Goal: Task Accomplishment & Management: Complete application form

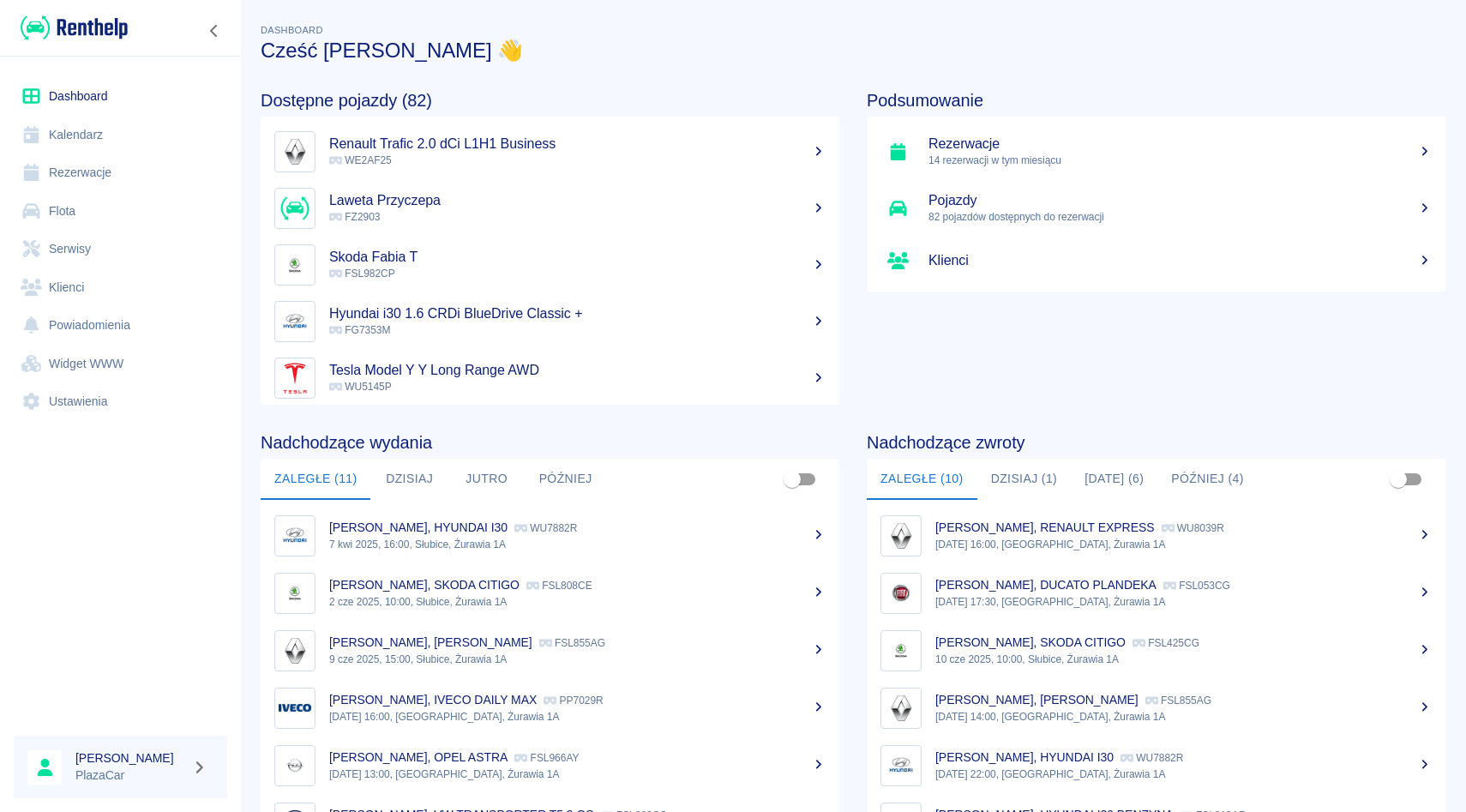
click at [128, 180] on link "Rezerwacje" at bounding box center [120, 173] width 213 height 39
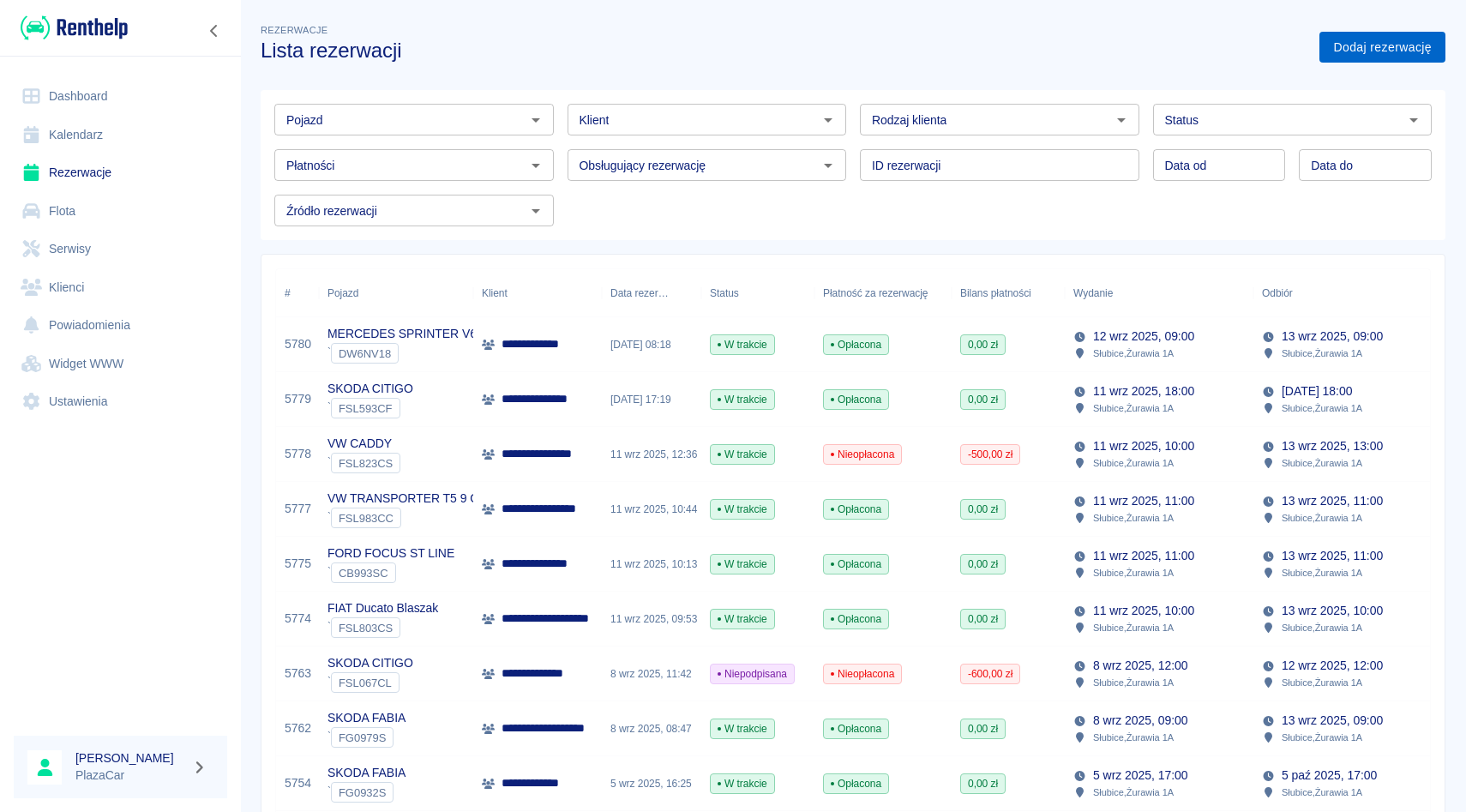
click at [1366, 51] on link "Dodaj rezerwację" at bounding box center [1383, 48] width 126 height 32
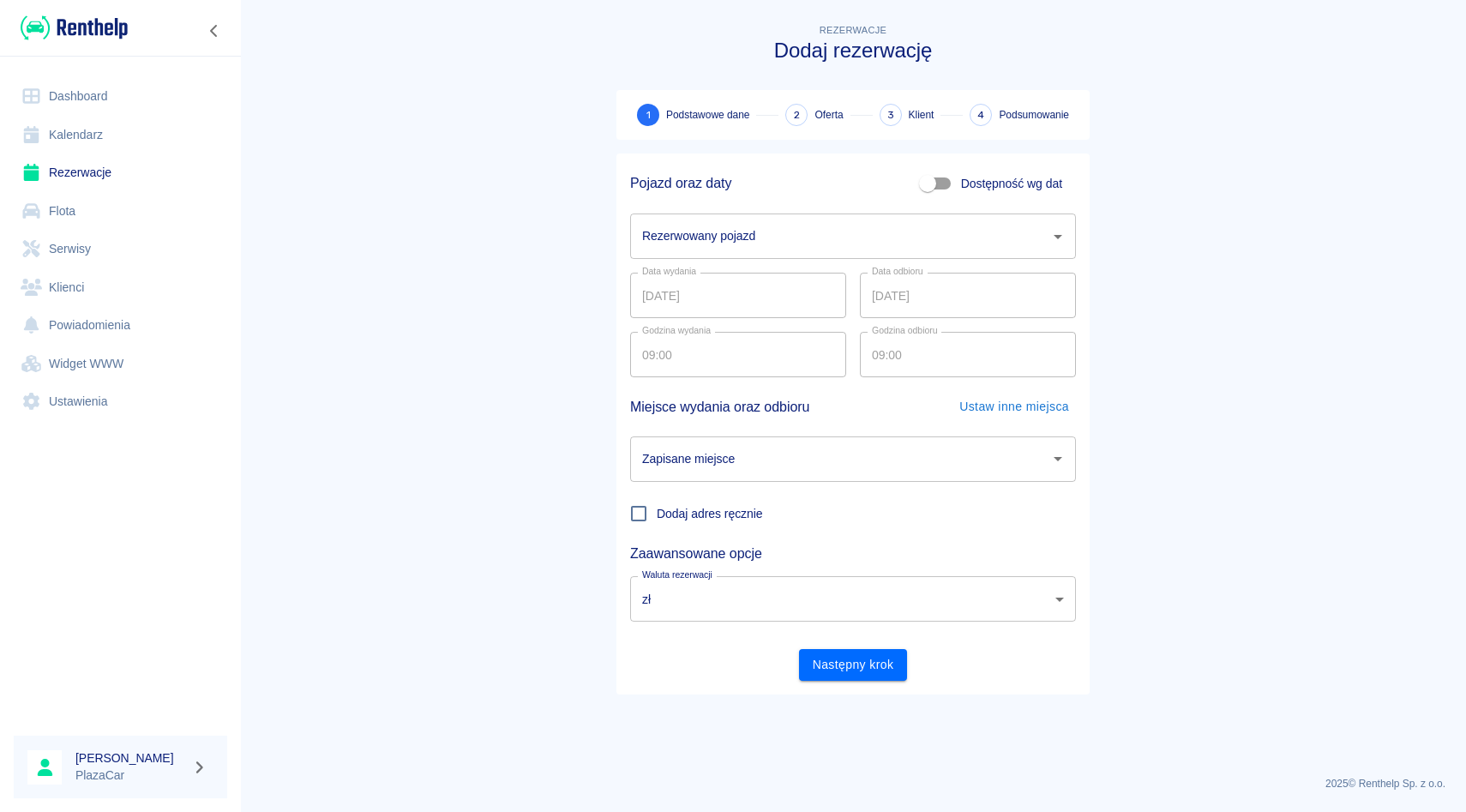
click at [728, 265] on div "Data wydania [DATE] Data wydania Data odbioru [DATE] Data odbioru" at bounding box center [846, 288] width 460 height 59
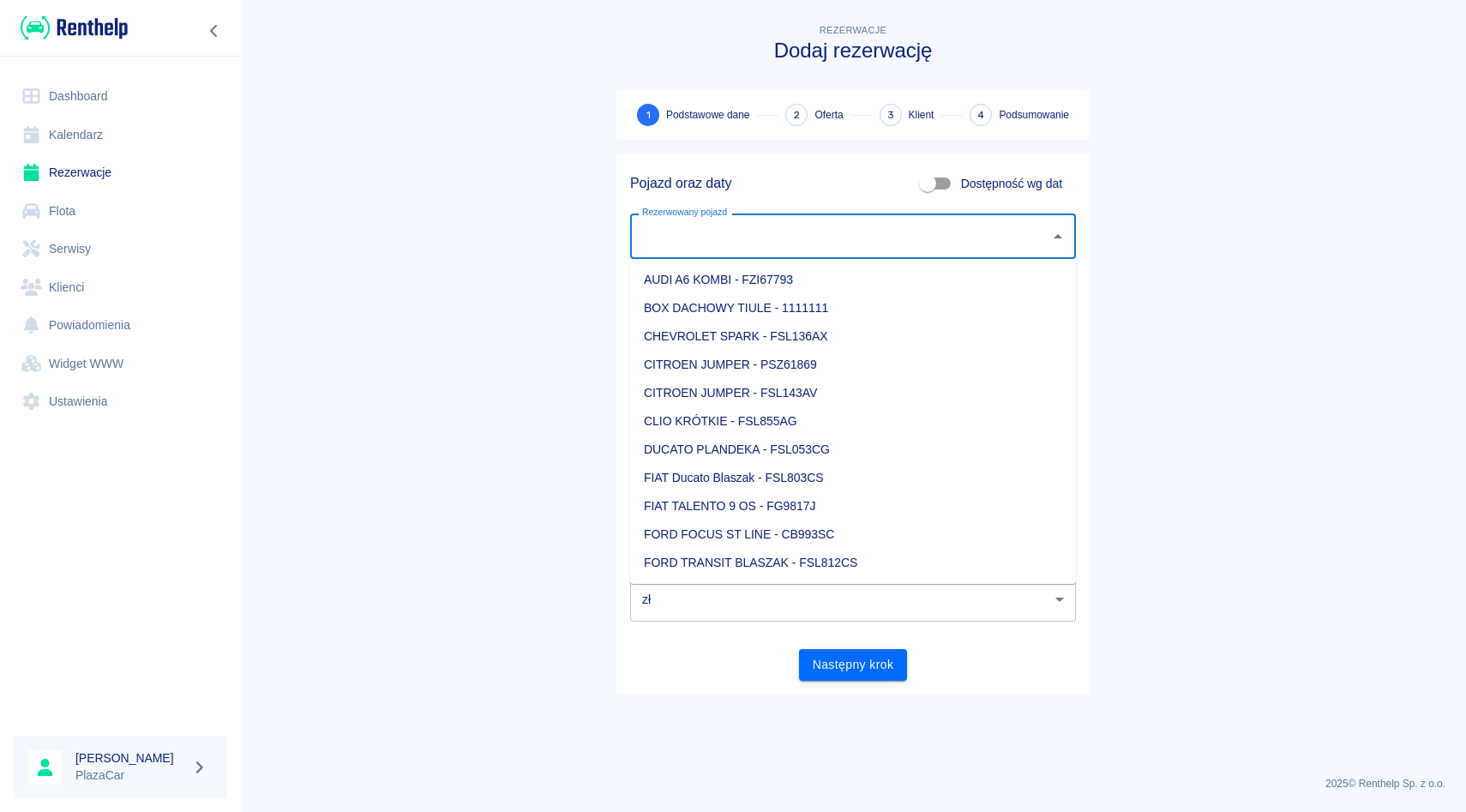
click at [718, 244] on input "Rezerwowany pojazd" at bounding box center [839, 236] width 405 height 30
click at [830, 384] on li "OPEL MOVANO - SK880WP" at bounding box center [854, 393] width 446 height 28
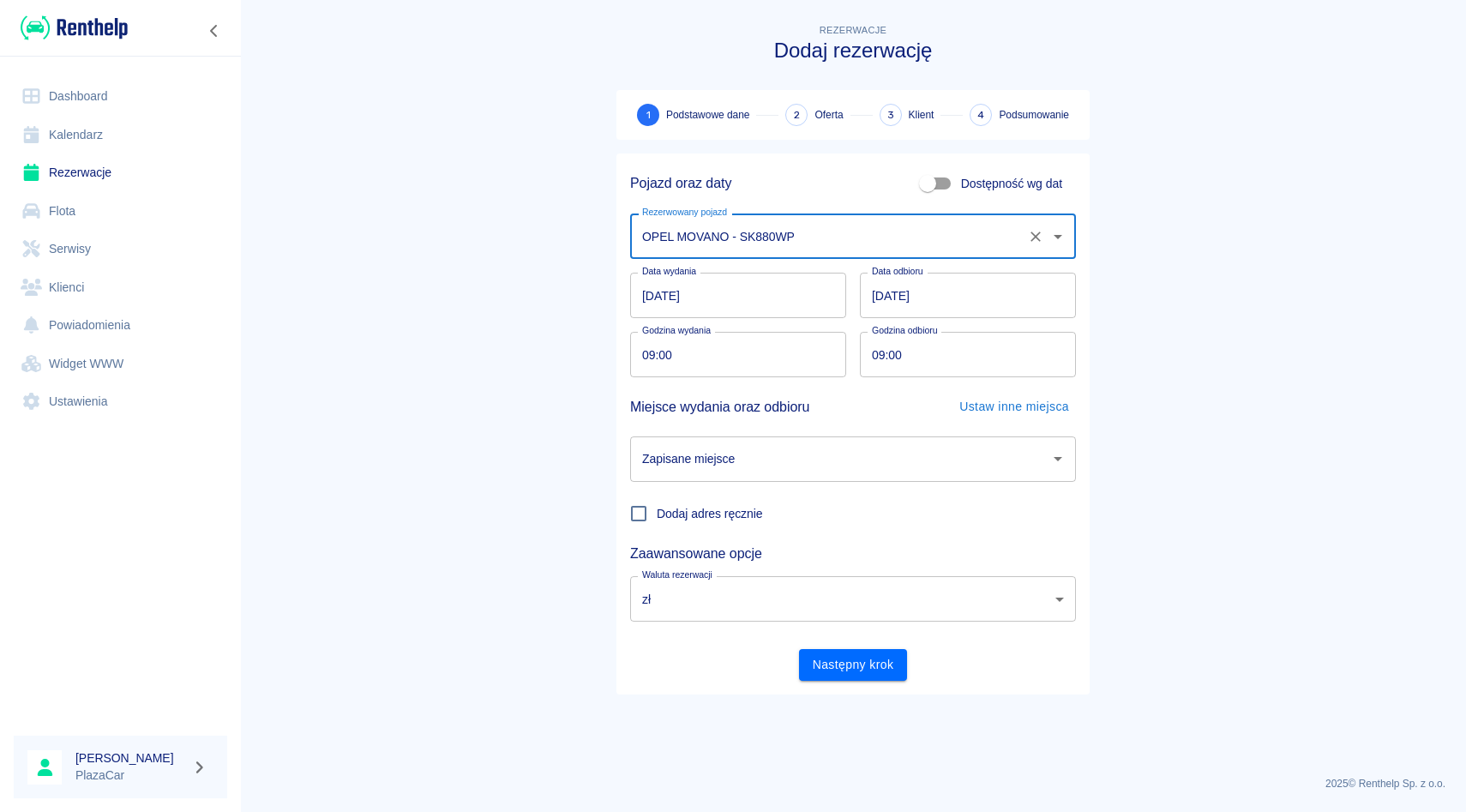
type input "OPEL MOVANO - SK880WP"
click at [822, 459] on input "Zapisane miejsce" at bounding box center [839, 459] width 405 height 30
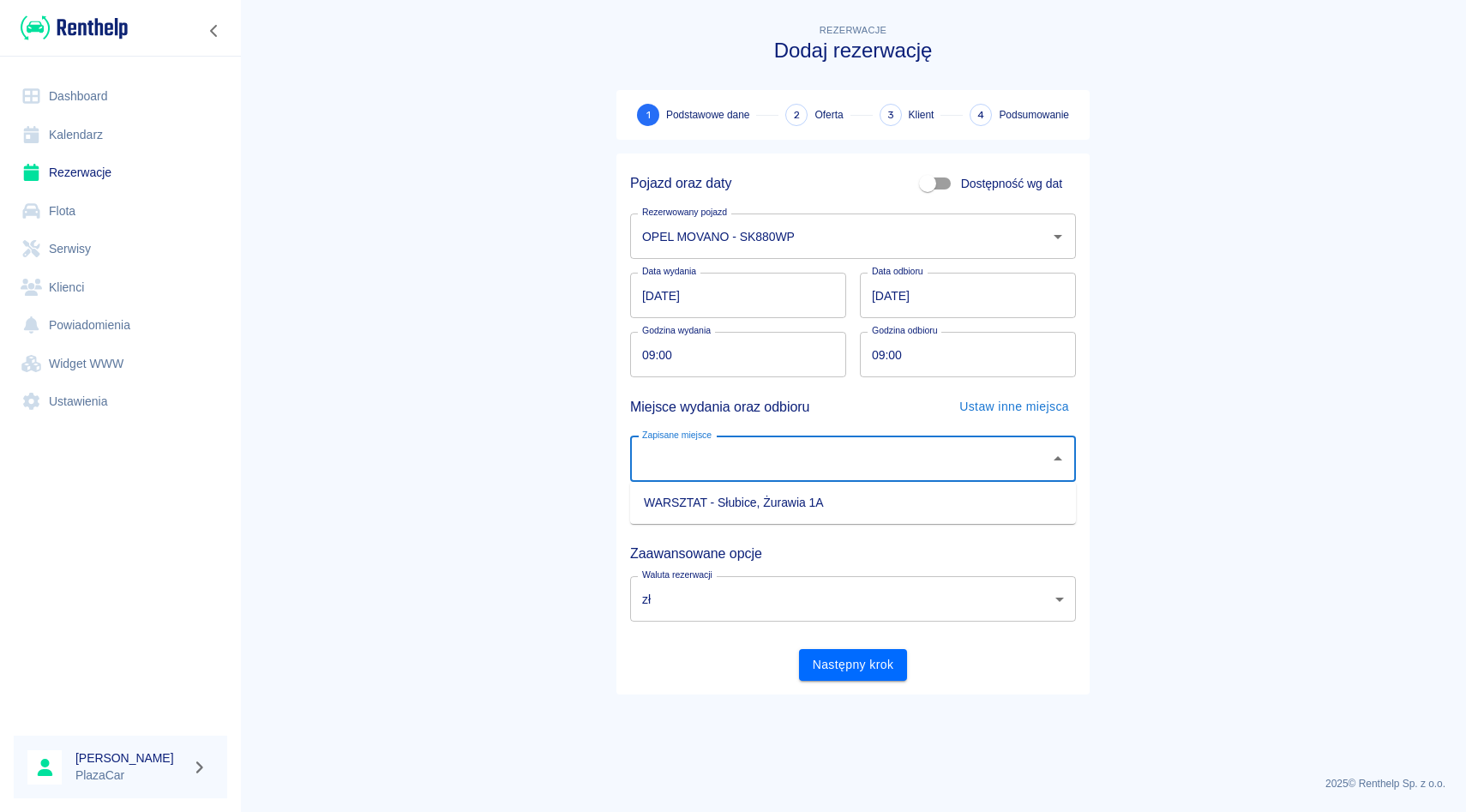
click at [811, 500] on li "WARSZTAT - Słubice, Żurawia 1A" at bounding box center [854, 503] width 446 height 28
type input "WARSZTAT - Słubice, Żurawia 1A"
click at [854, 682] on div "Pojazd oraz daty Dostępność wg dat Rezerwowany pojazd OPEL MOVANO - SK880WP Rez…" at bounding box center [853, 424] width 473 height 541
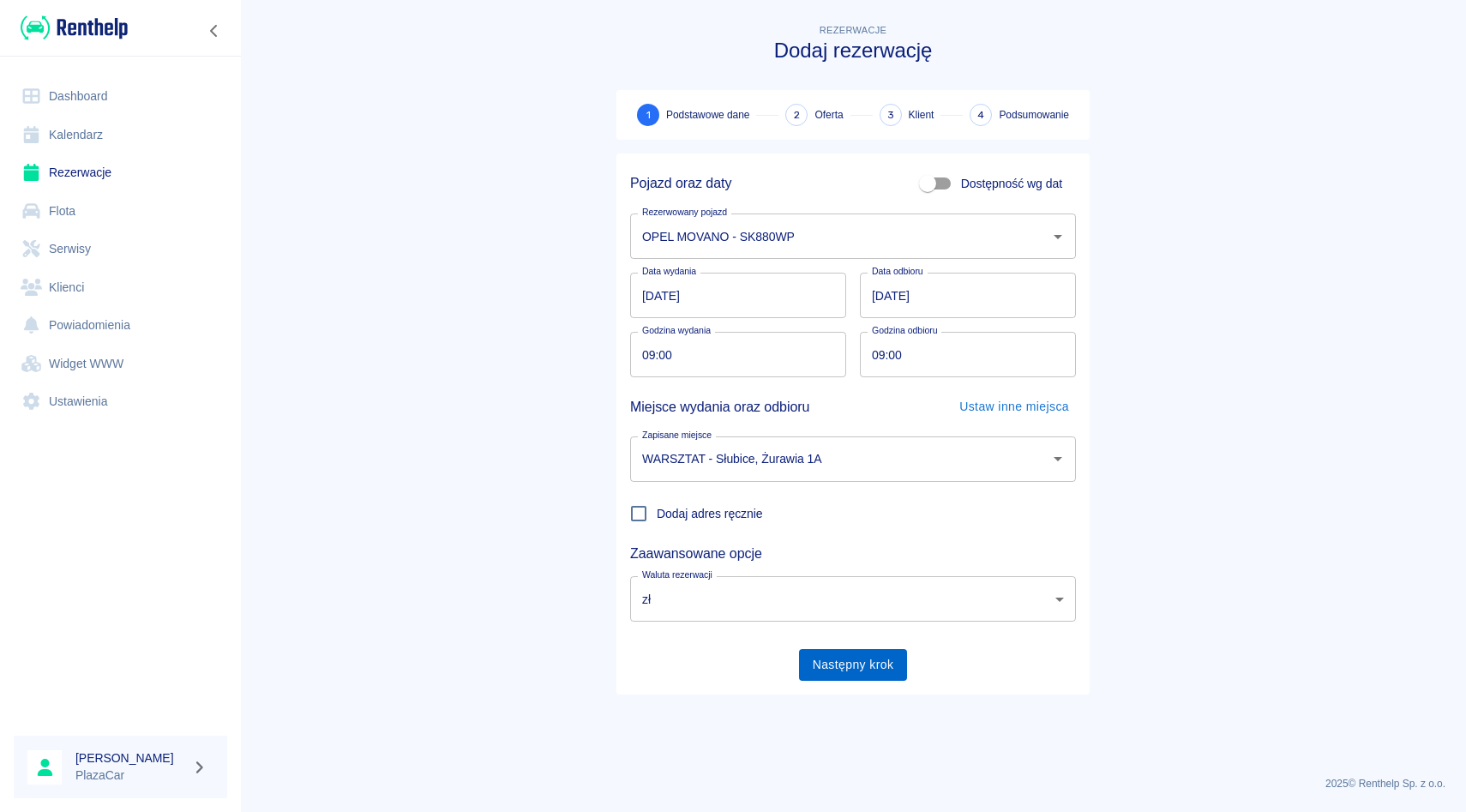
click at [853, 663] on button "Następny krok" at bounding box center [854, 665] width 109 height 32
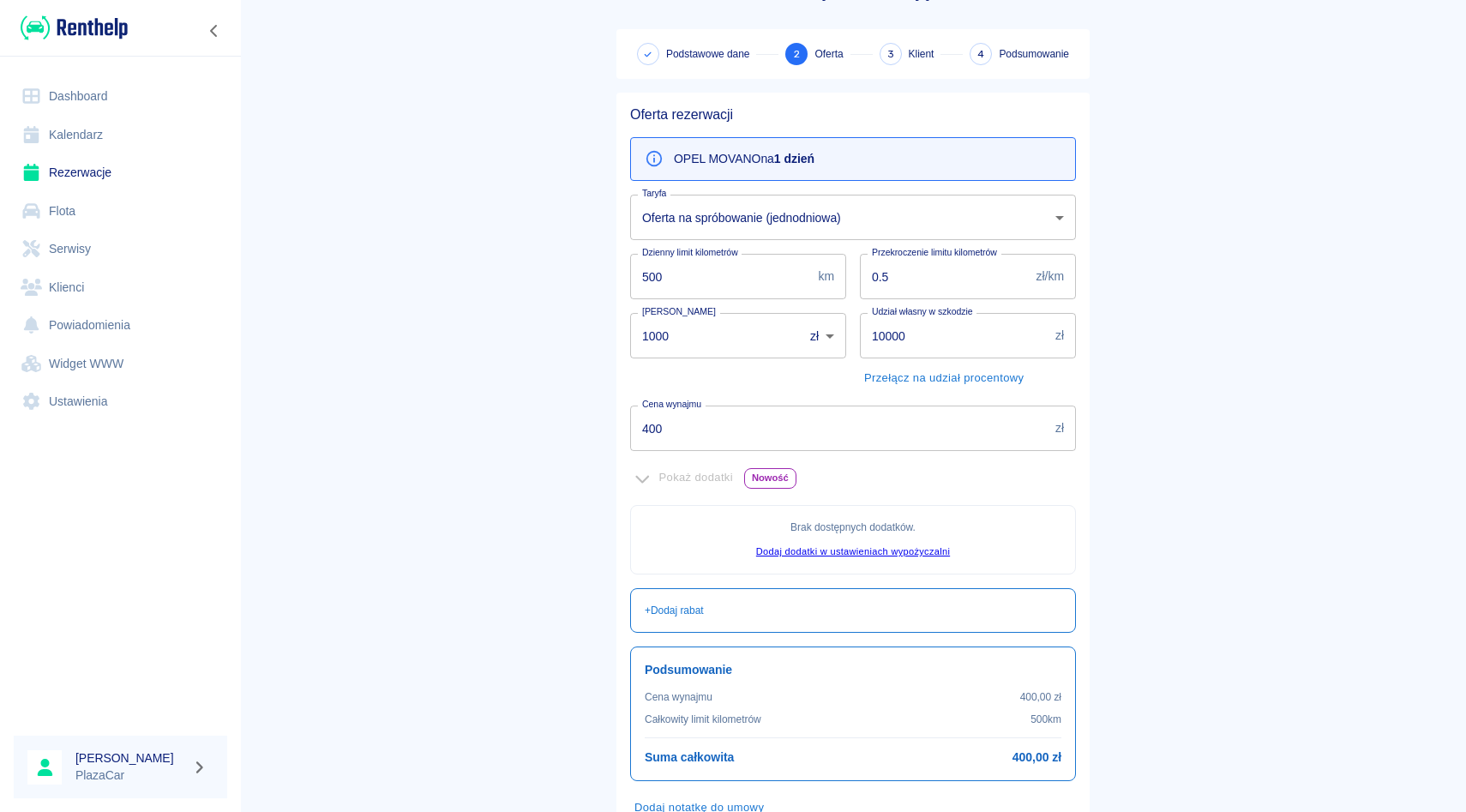
scroll to position [62, 0]
click at [654, 333] on input "1000" at bounding box center [711, 335] width 161 height 46
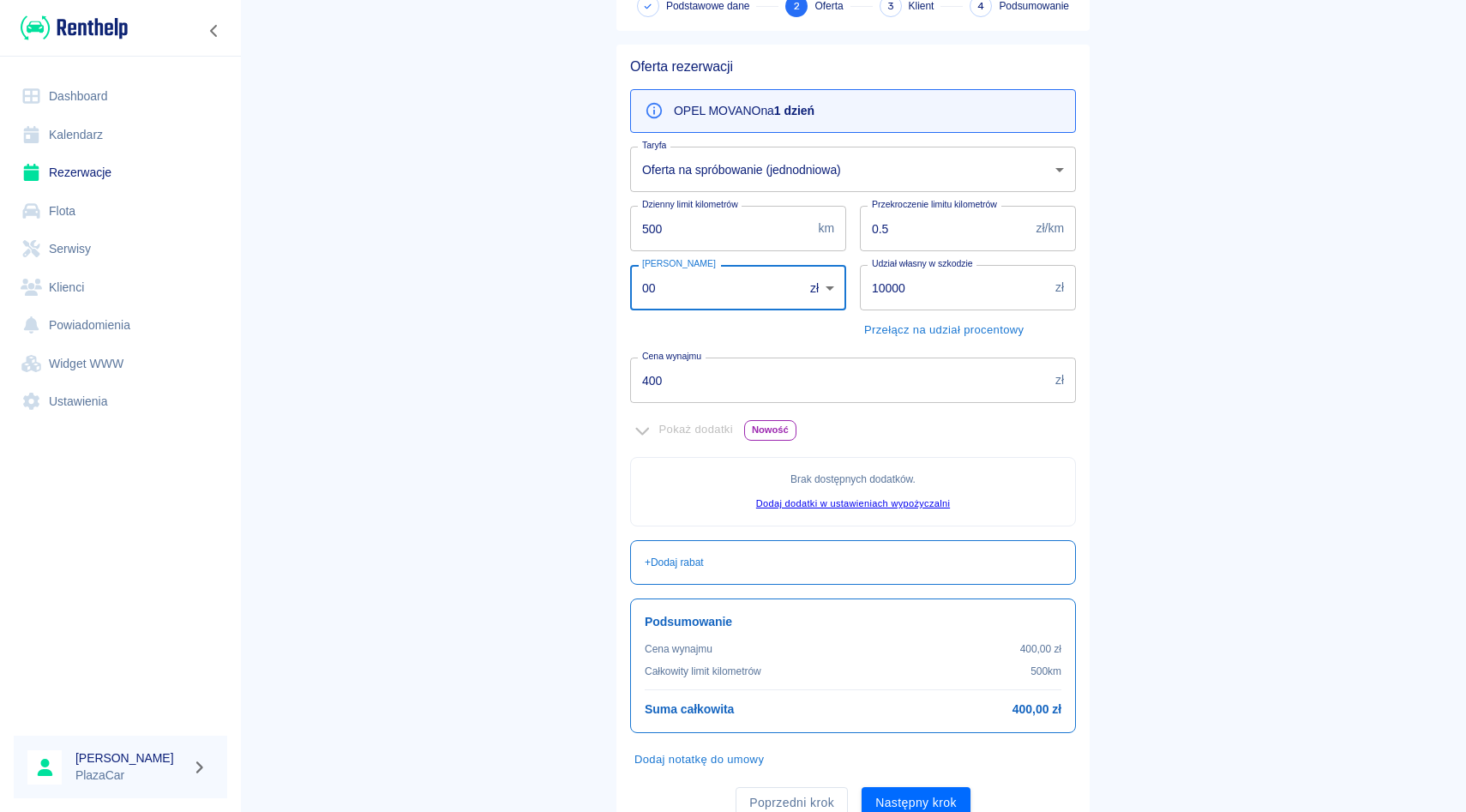
scroll to position [179, 0]
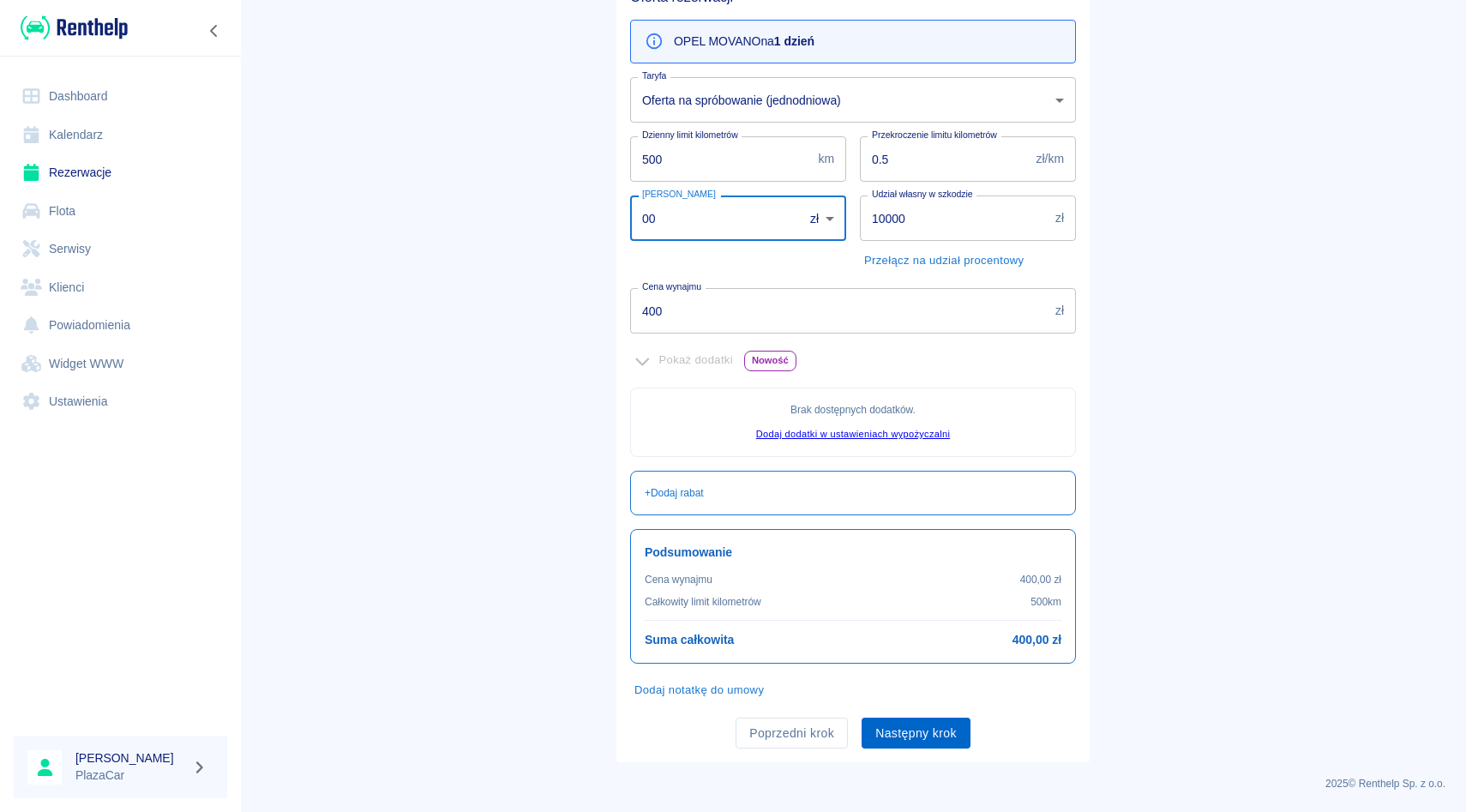
type input "00"
click at [914, 726] on button "Następny krok" at bounding box center [916, 733] width 109 height 32
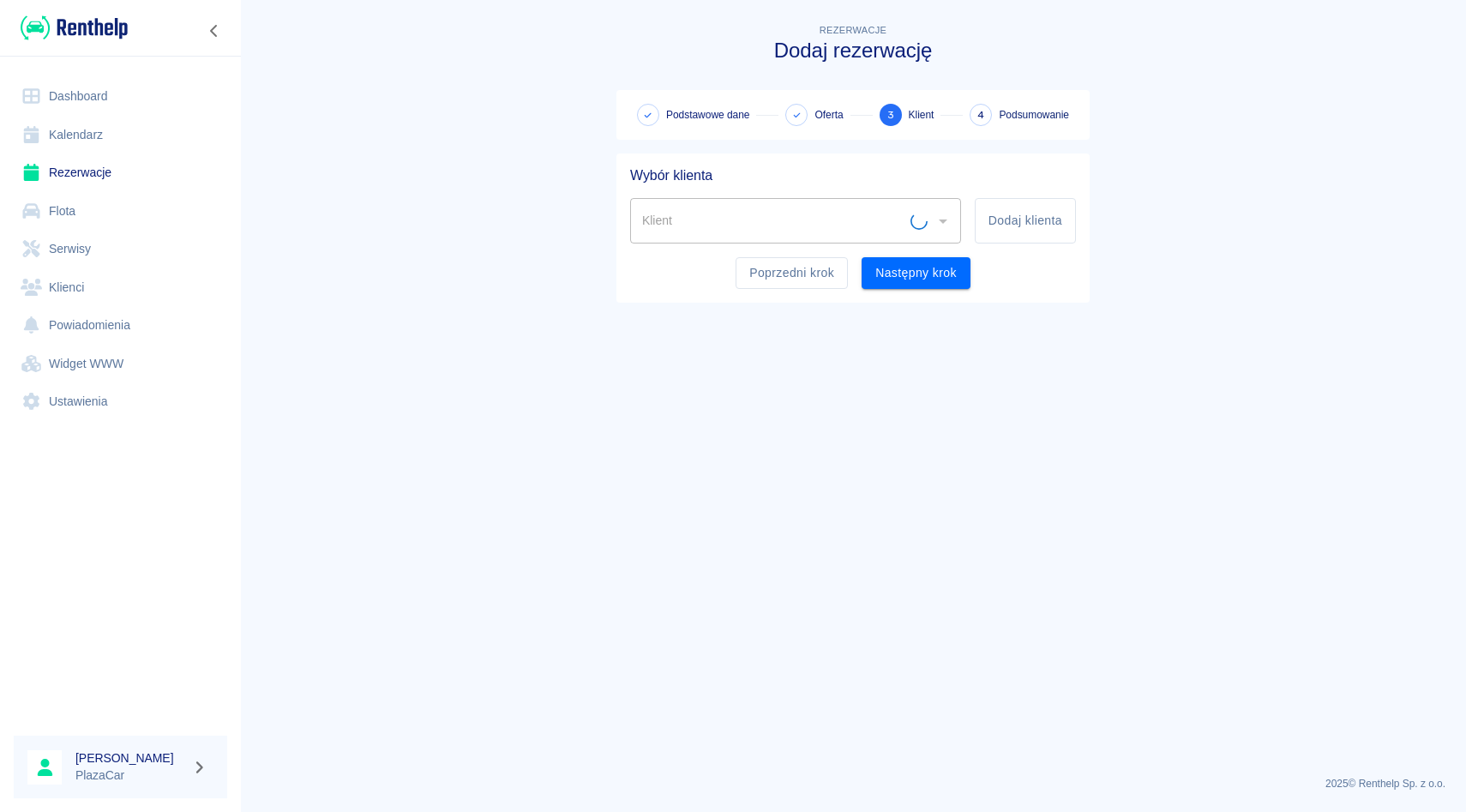
scroll to position [0, 0]
click at [708, 226] on input "Klient" at bounding box center [782, 220] width 290 height 30
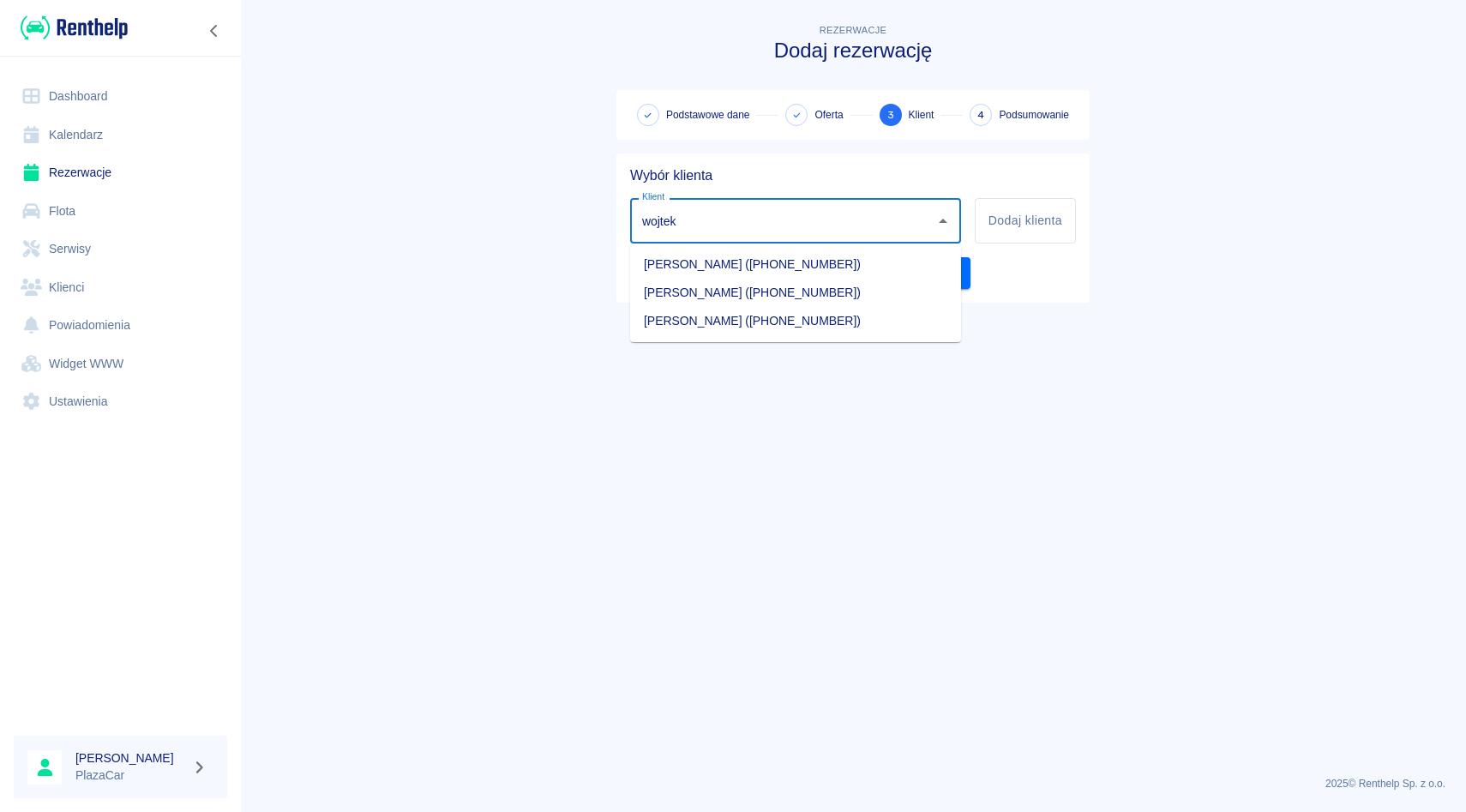
click at [768, 267] on li "[PERSON_NAME] ([PHONE_NUMBER])" at bounding box center [796, 264] width 331 height 28
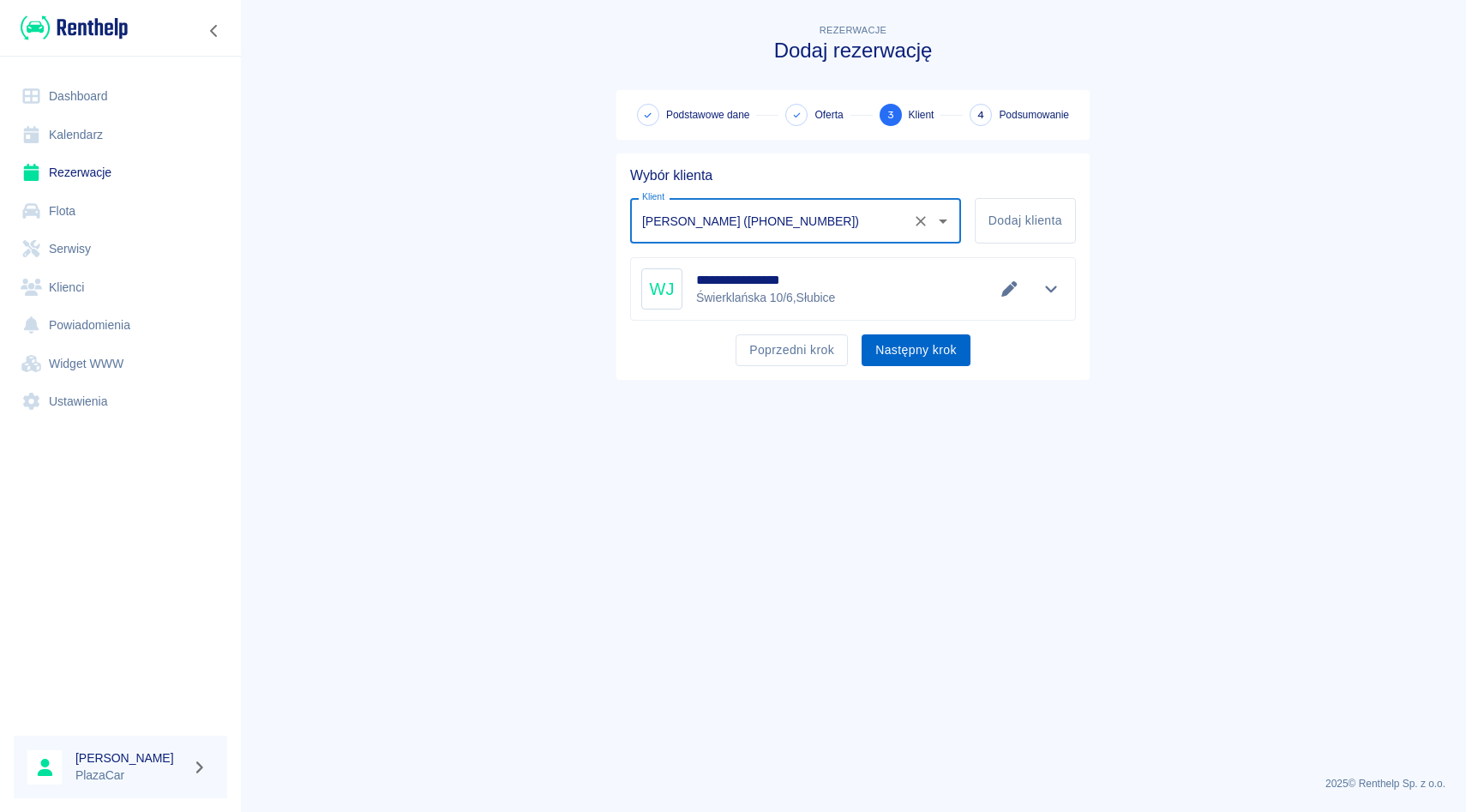
type input "[PERSON_NAME] ([PHONE_NUMBER])"
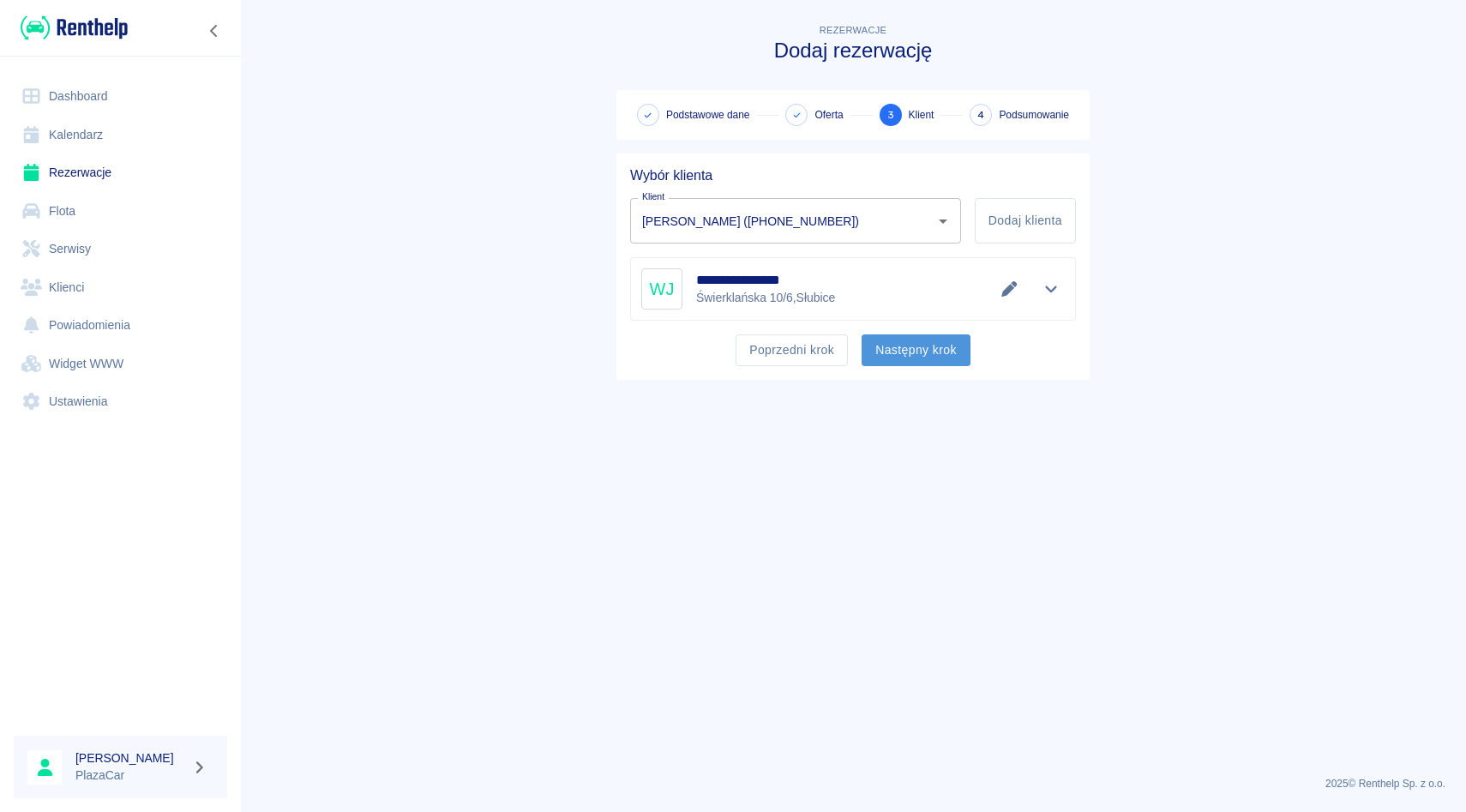
click at [912, 352] on button "Następny krok" at bounding box center [916, 350] width 109 height 32
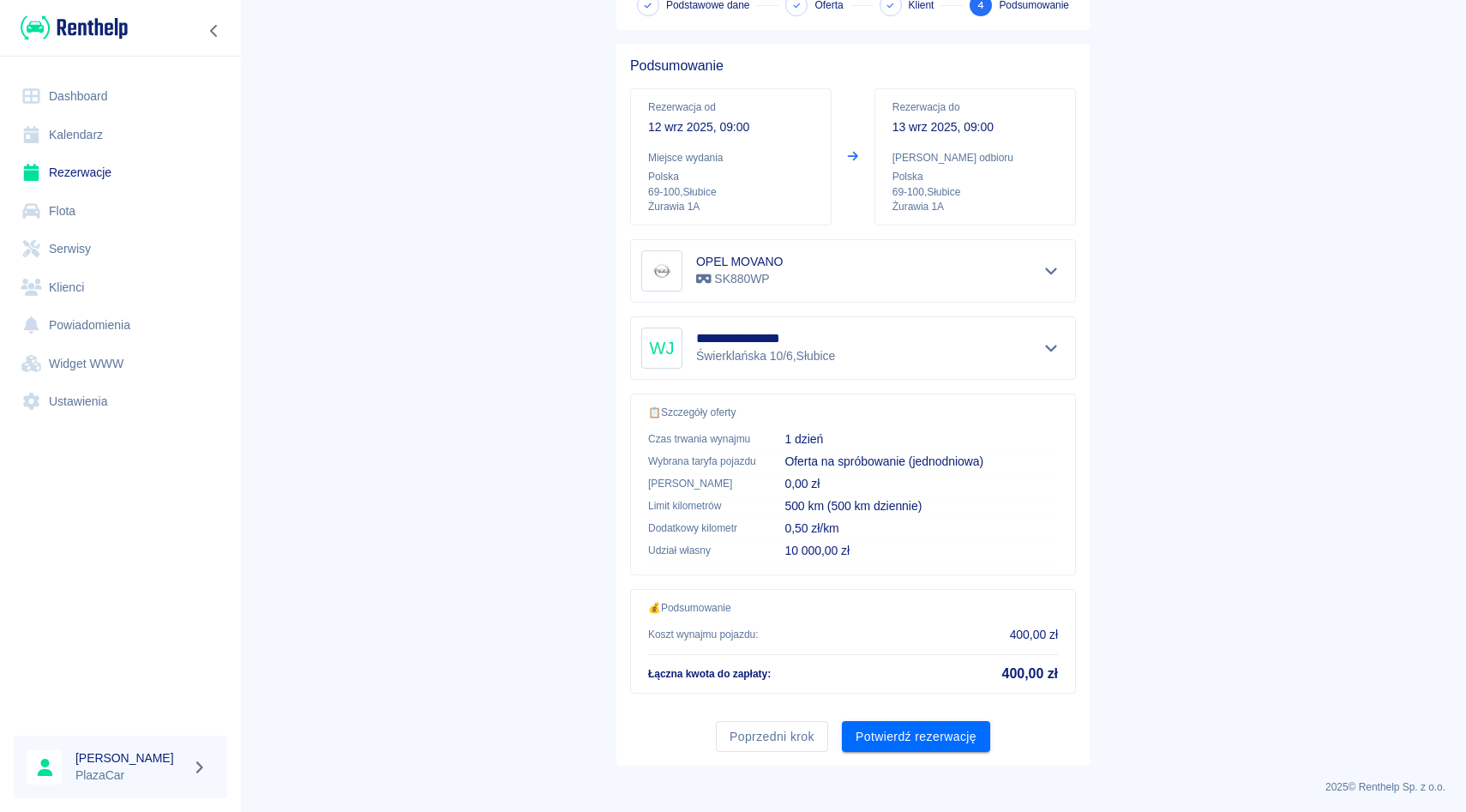
scroll to position [114, 0]
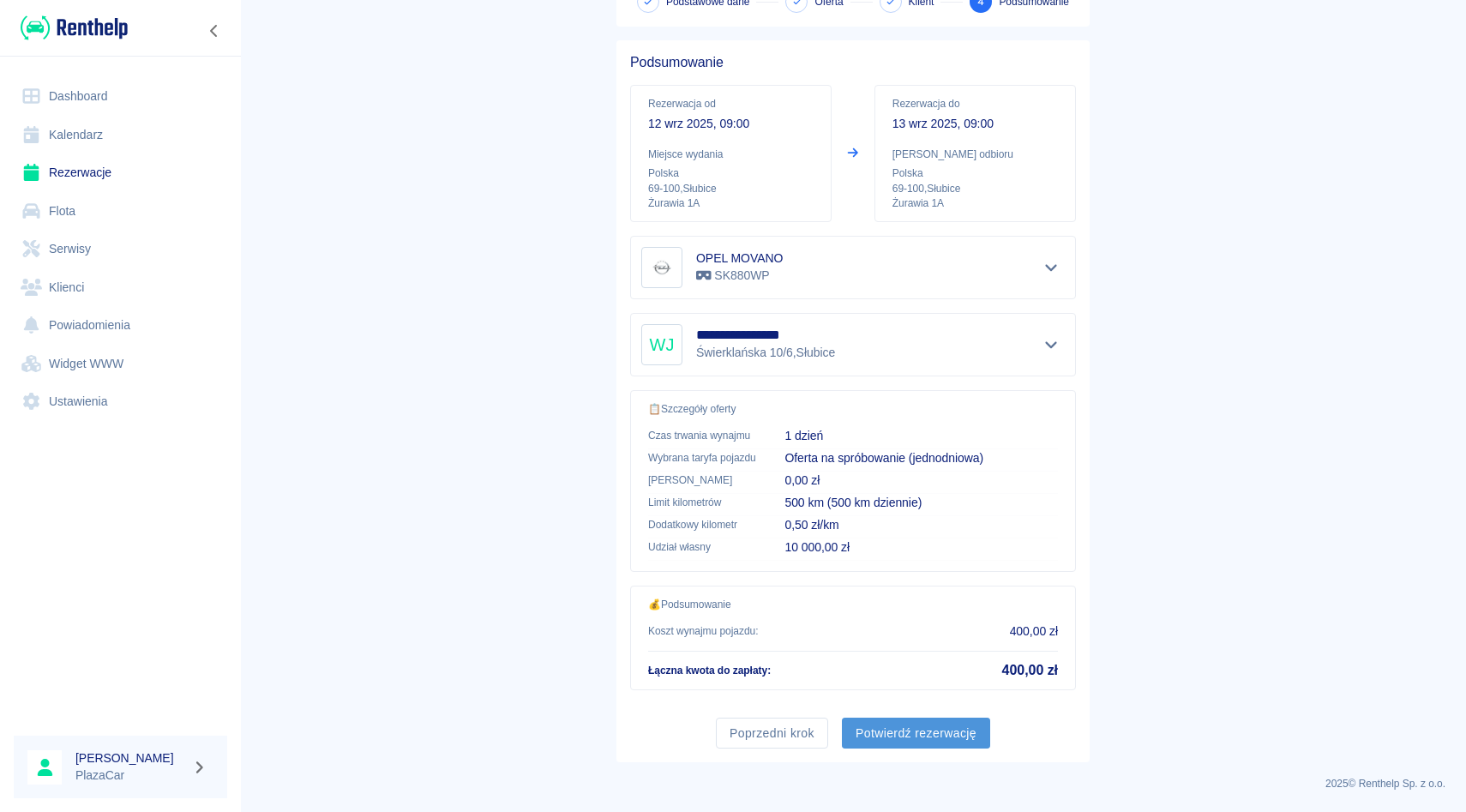
click at [940, 737] on button "Potwierdź rezerwację" at bounding box center [916, 733] width 148 height 32
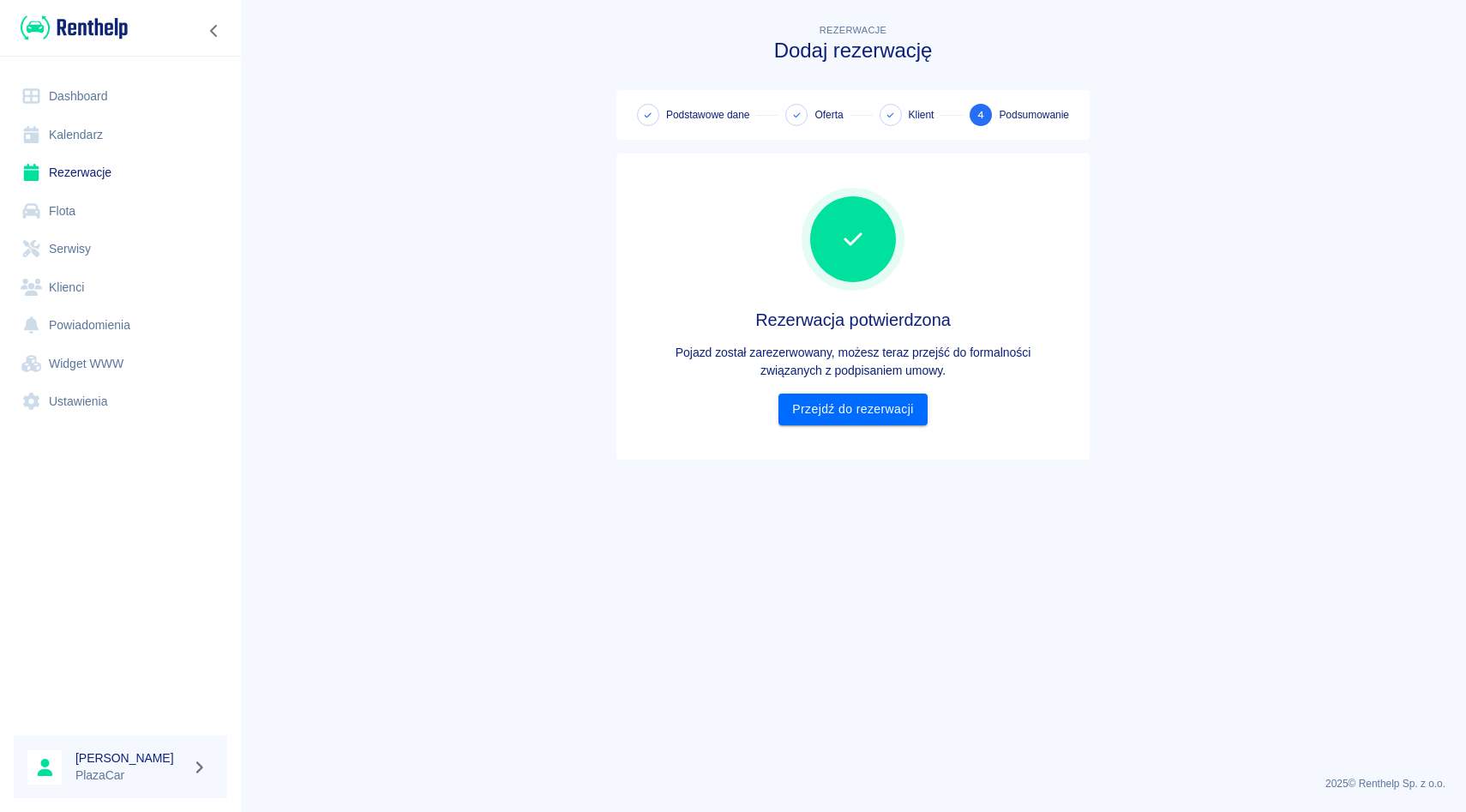
scroll to position [0, 0]
click at [860, 416] on link "Przejdź do rezerwacji" at bounding box center [852, 409] width 148 height 32
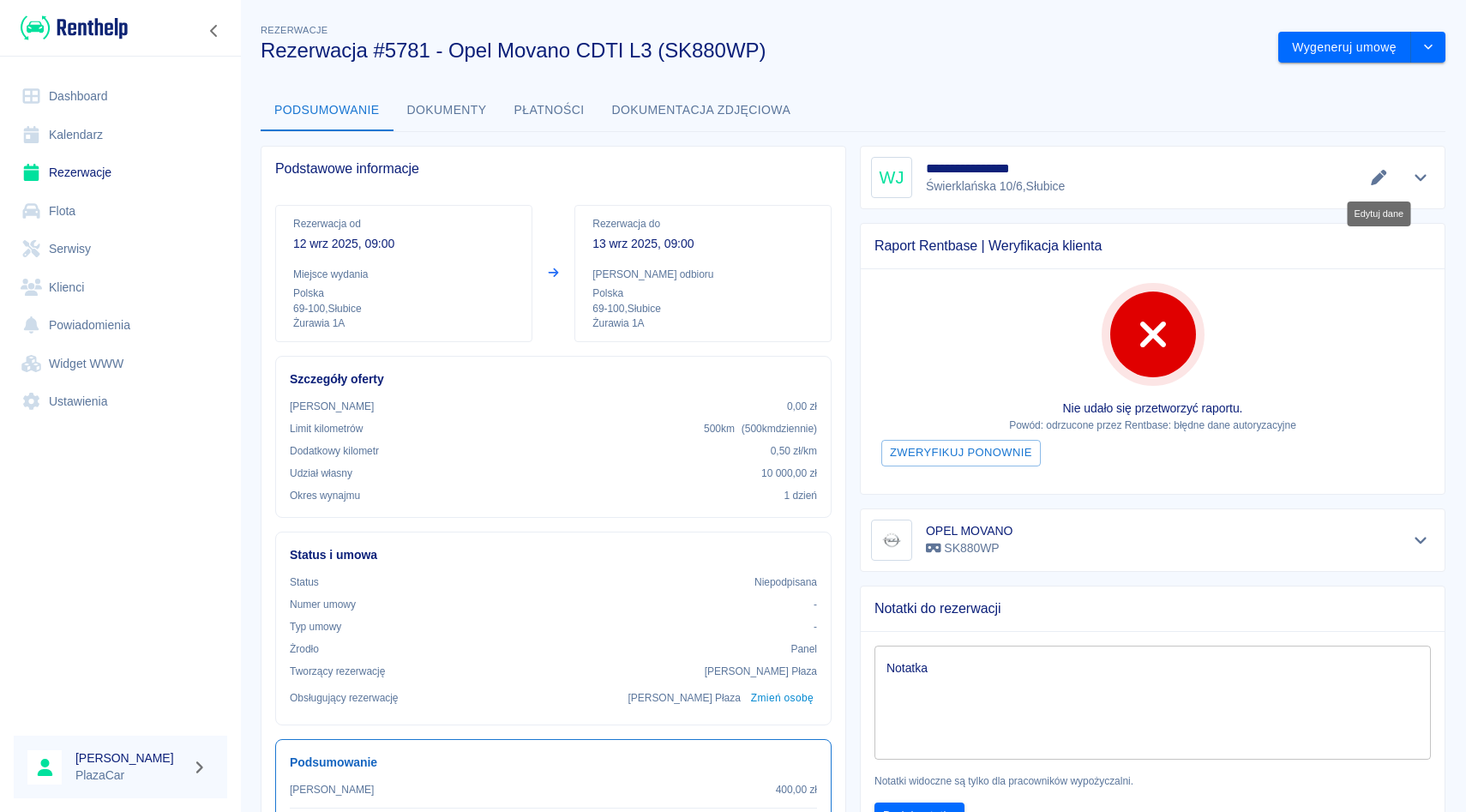
click at [1371, 180] on icon "Edytuj dane" at bounding box center [1379, 178] width 19 height 16
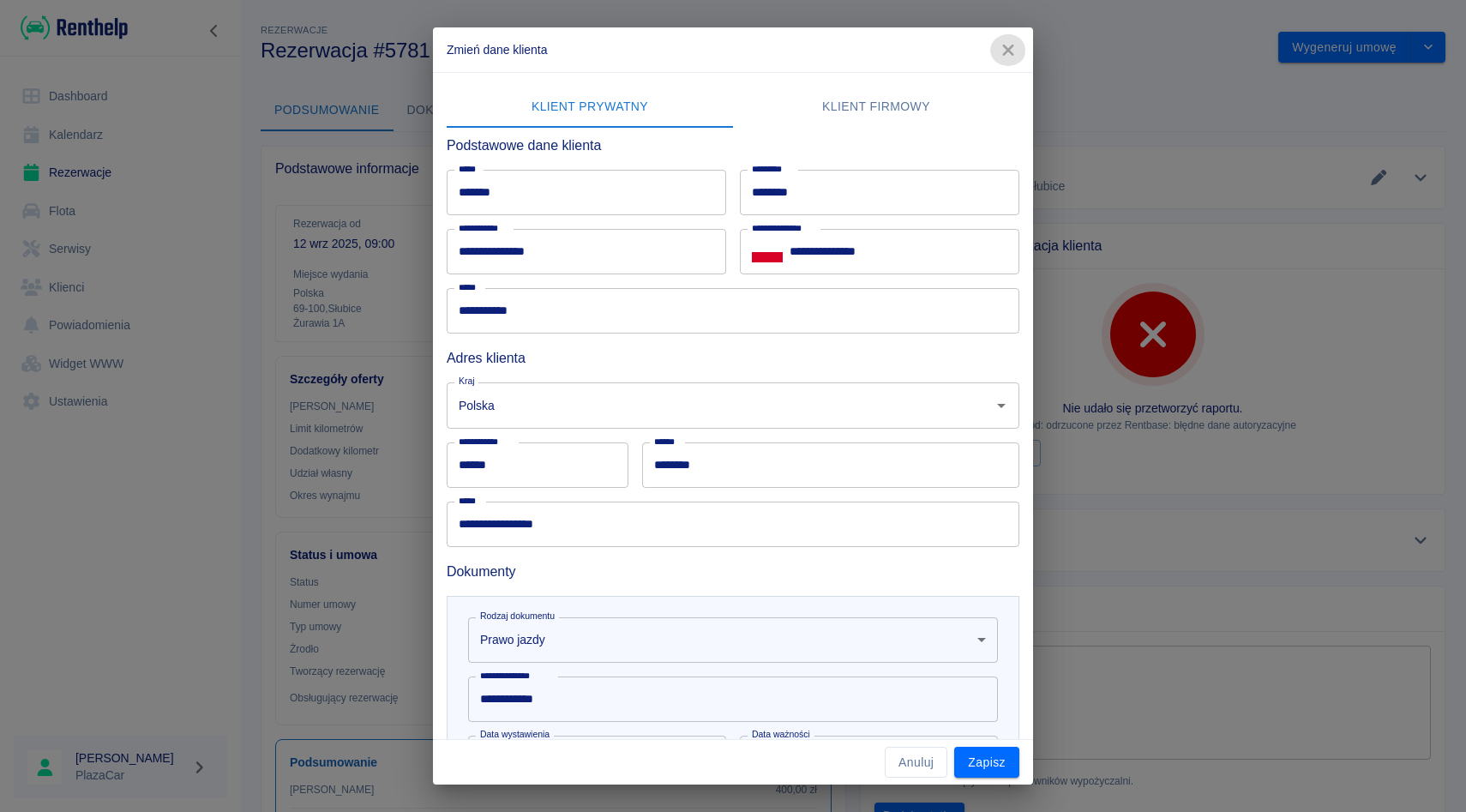
click at [1002, 49] on icon "button" at bounding box center [1008, 49] width 22 height 18
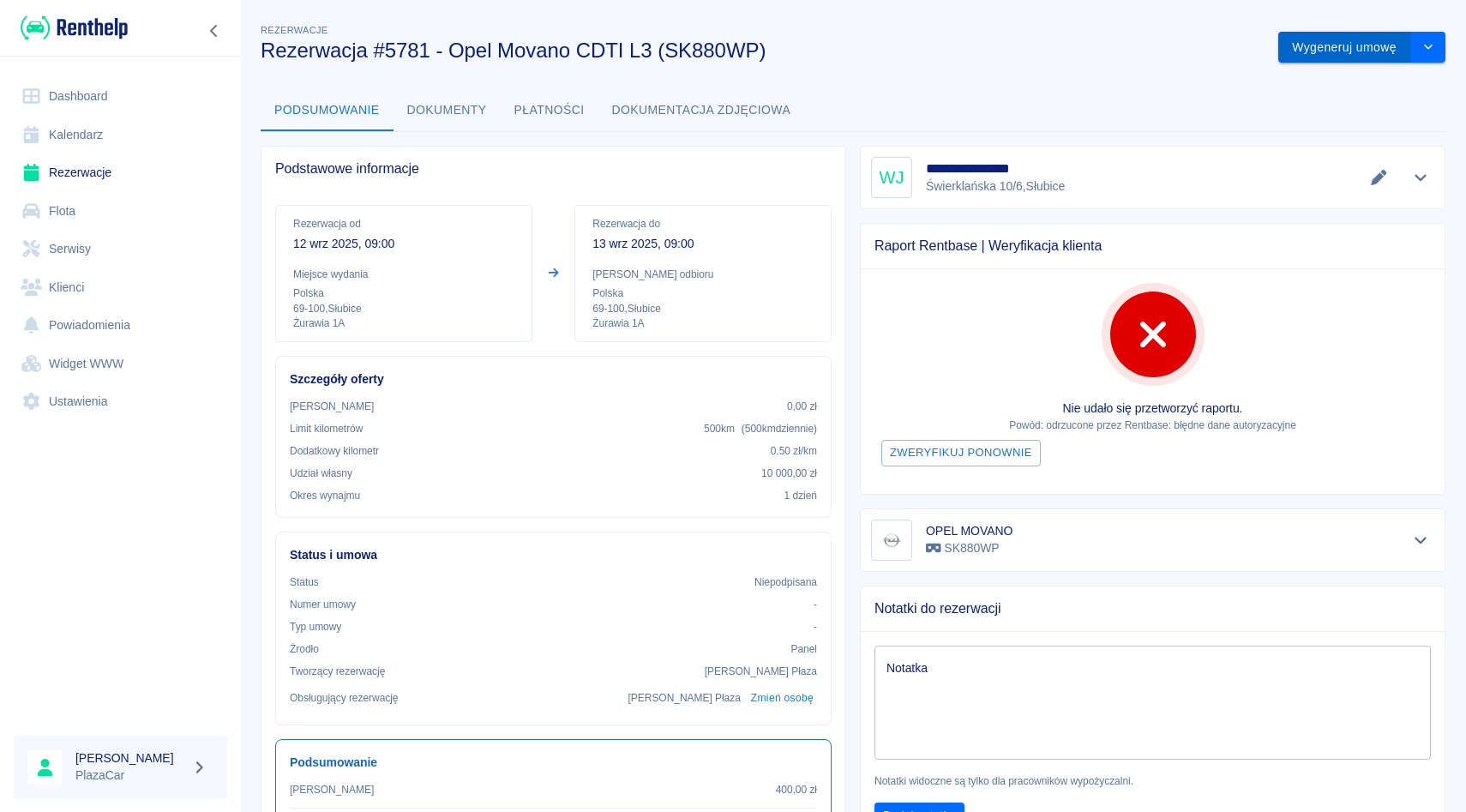
click at [1319, 48] on button "Wygeneruj umowę" at bounding box center [1345, 48] width 133 height 32
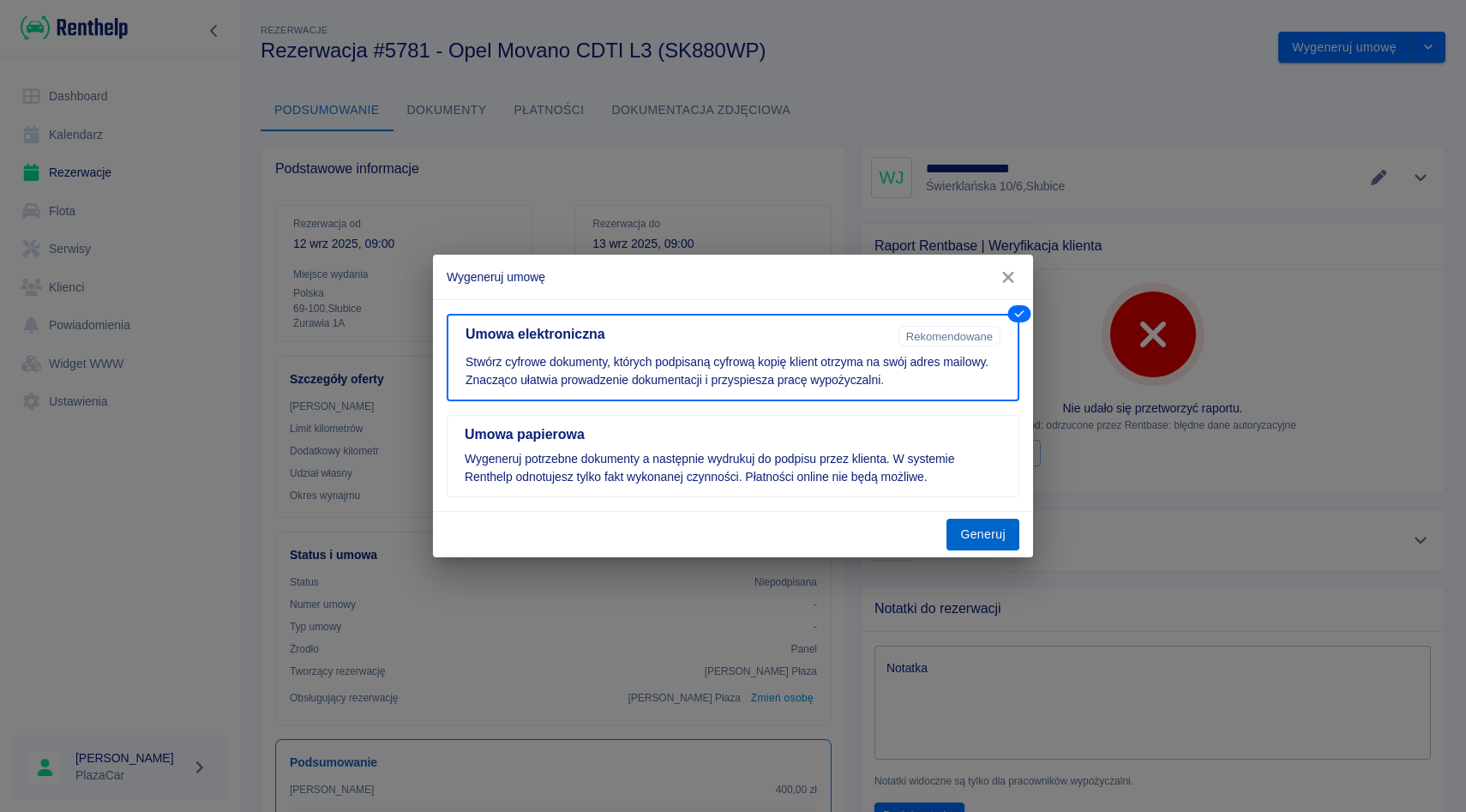
click at [989, 534] on button "Generuj" at bounding box center [983, 535] width 73 height 32
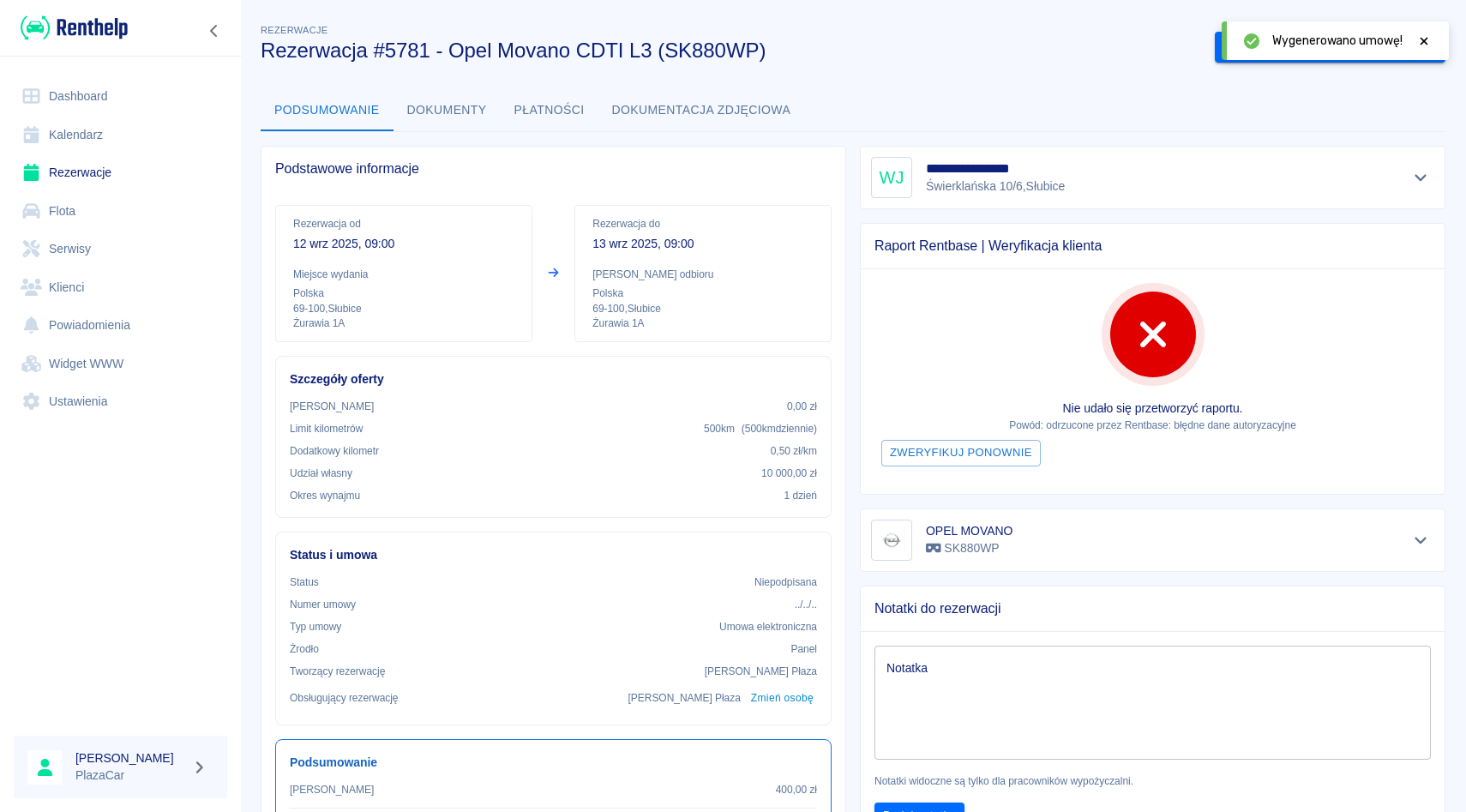
click at [1427, 45] on icon at bounding box center [1424, 41] width 16 height 12
click at [1326, 46] on button "Podpisz umowę elektroniczną" at bounding box center [1313, 48] width 196 height 32
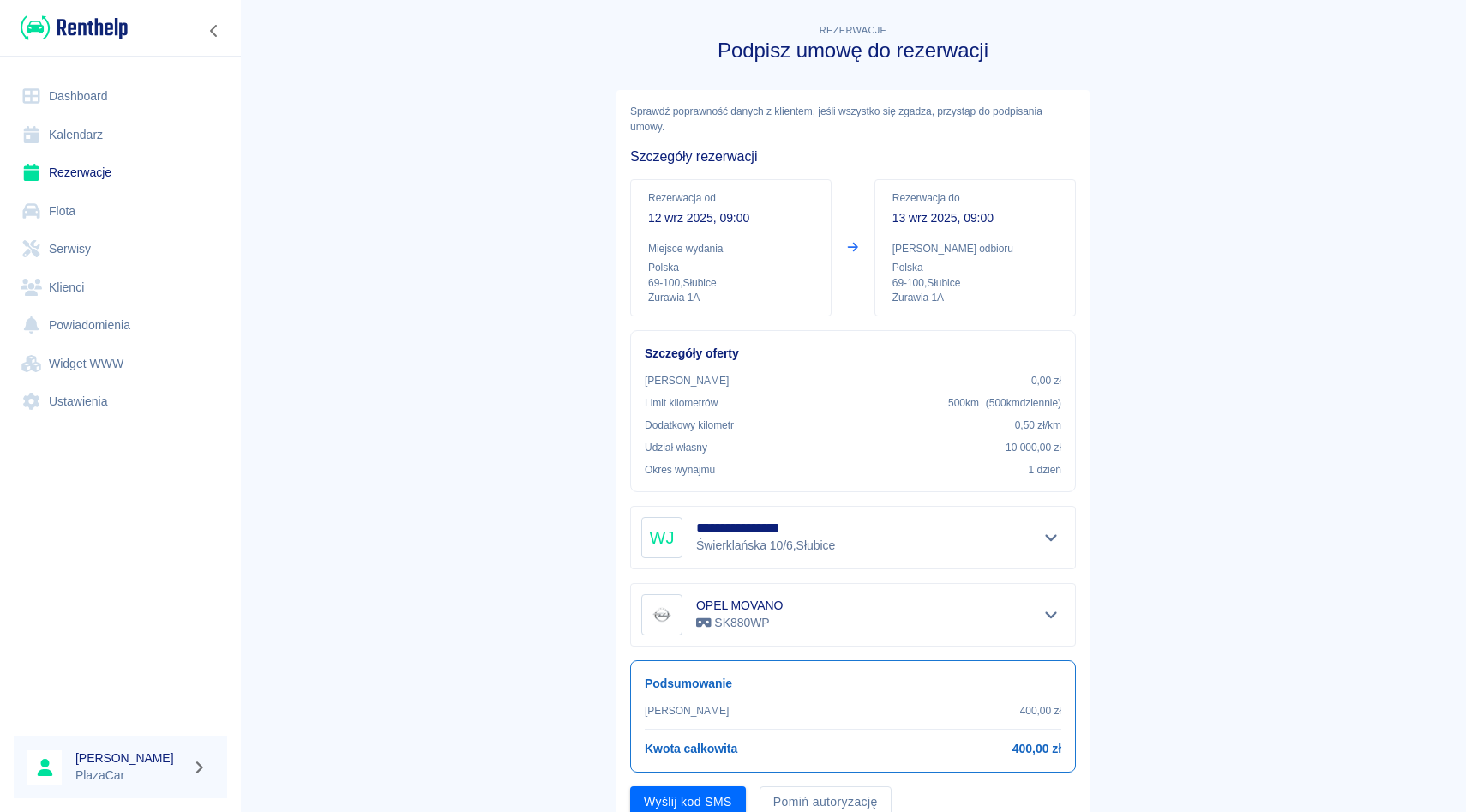
scroll to position [69, 0]
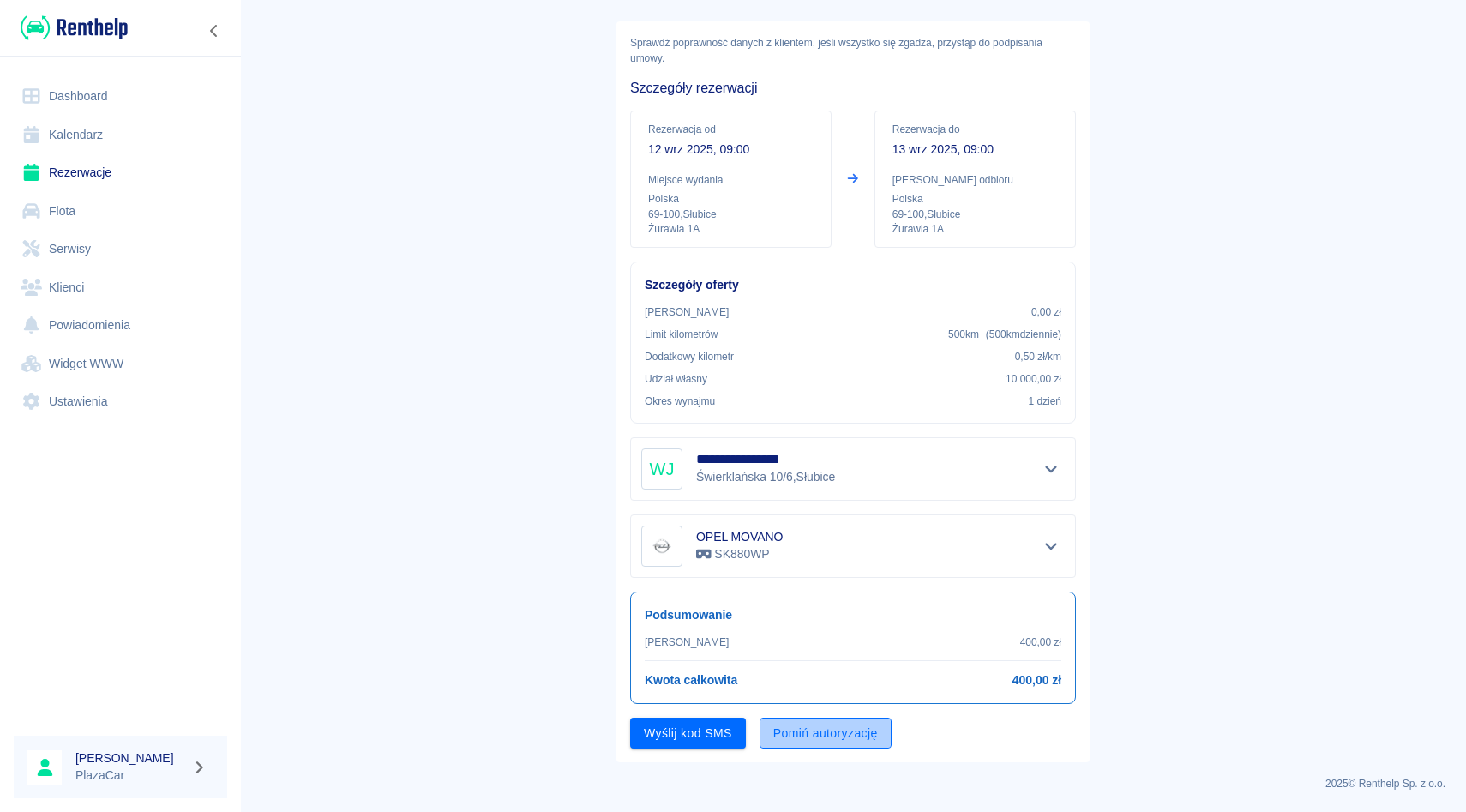
click at [827, 726] on button "Pomiń autoryzację" at bounding box center [826, 733] width 132 height 32
click at [708, 741] on button "Podpisz umowę" at bounding box center [689, 733] width 116 height 32
